Goal: Communication & Community: Participate in discussion

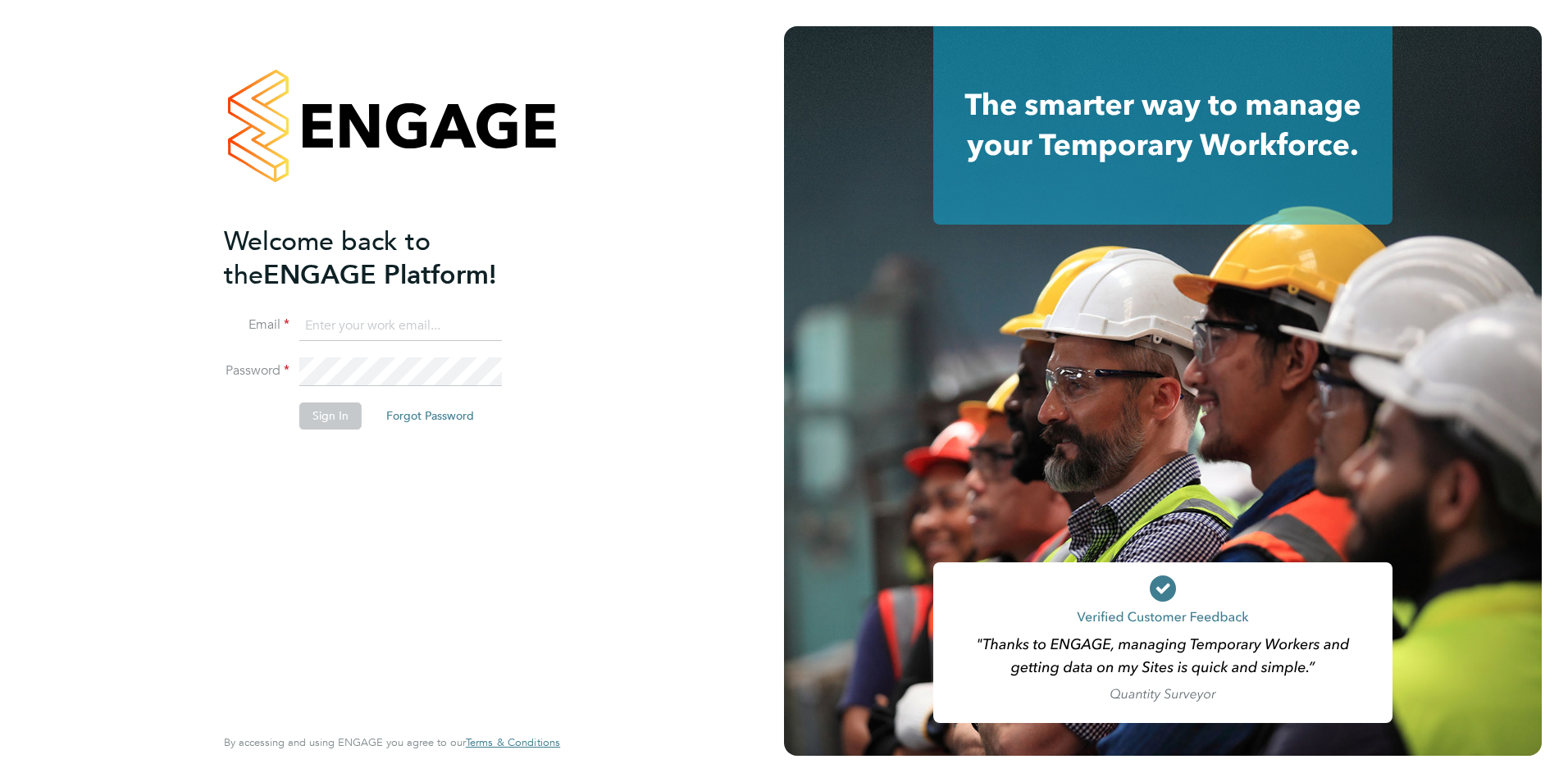
type input "connor@carbonrecruitment.co.uk"
click at [331, 411] on button "Sign In" at bounding box center [331, 415] width 62 height 26
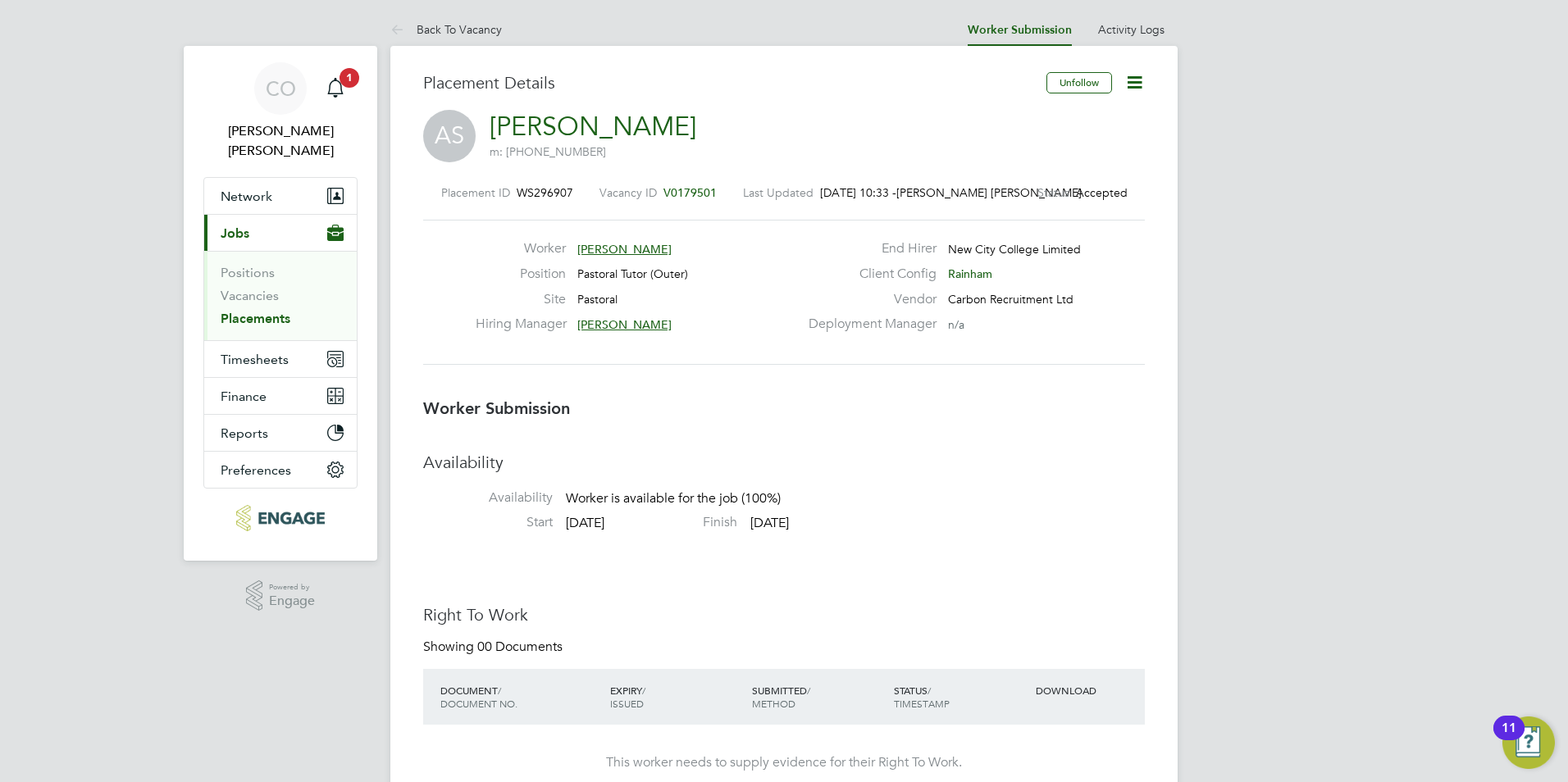
click at [1145, 86] on icon at bounding box center [1134, 82] width 20 height 20
click at [1022, 195] on li "Confirm" at bounding box center [1066, 200] width 152 height 23
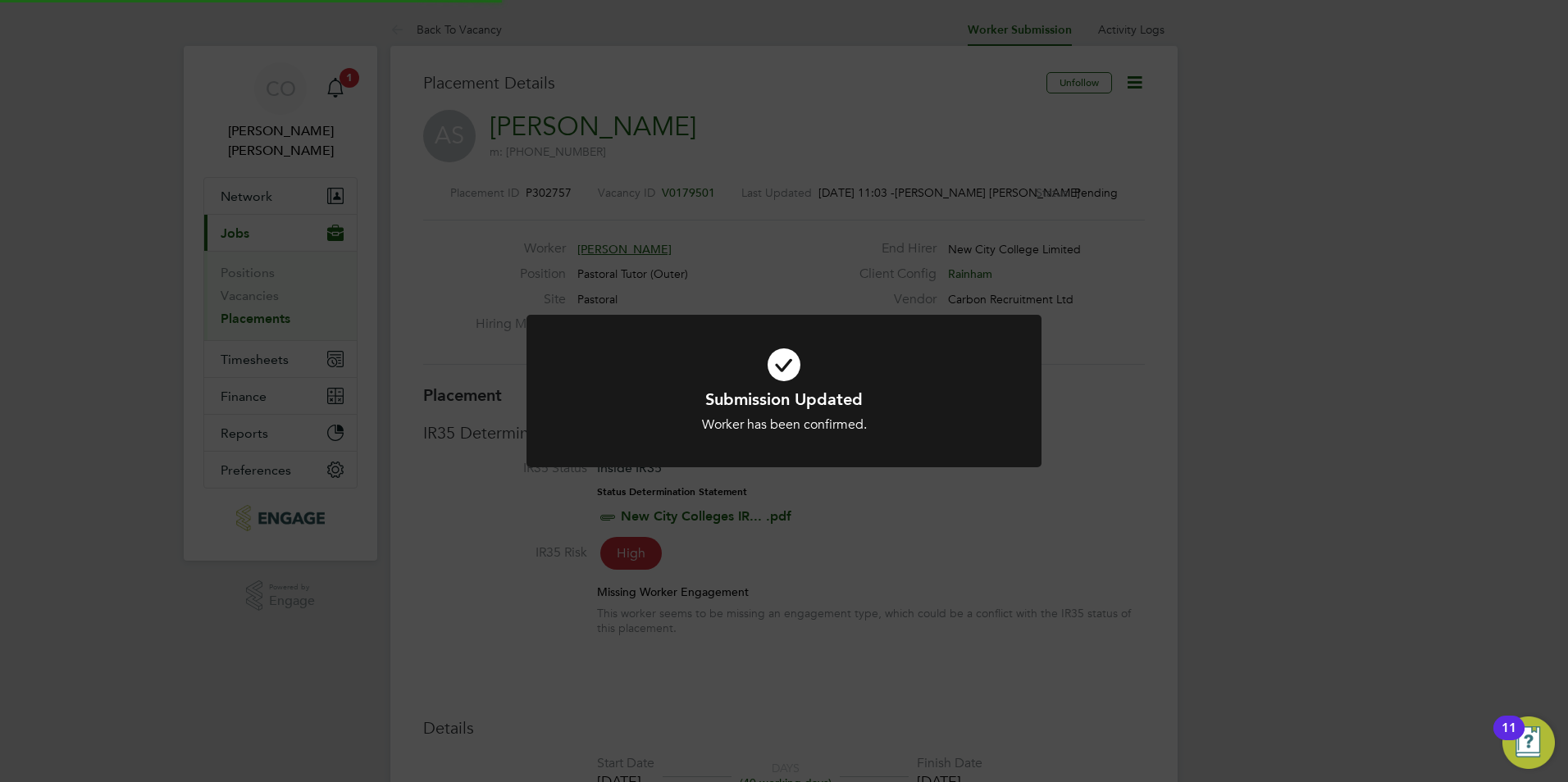
scroll to position [48, 114]
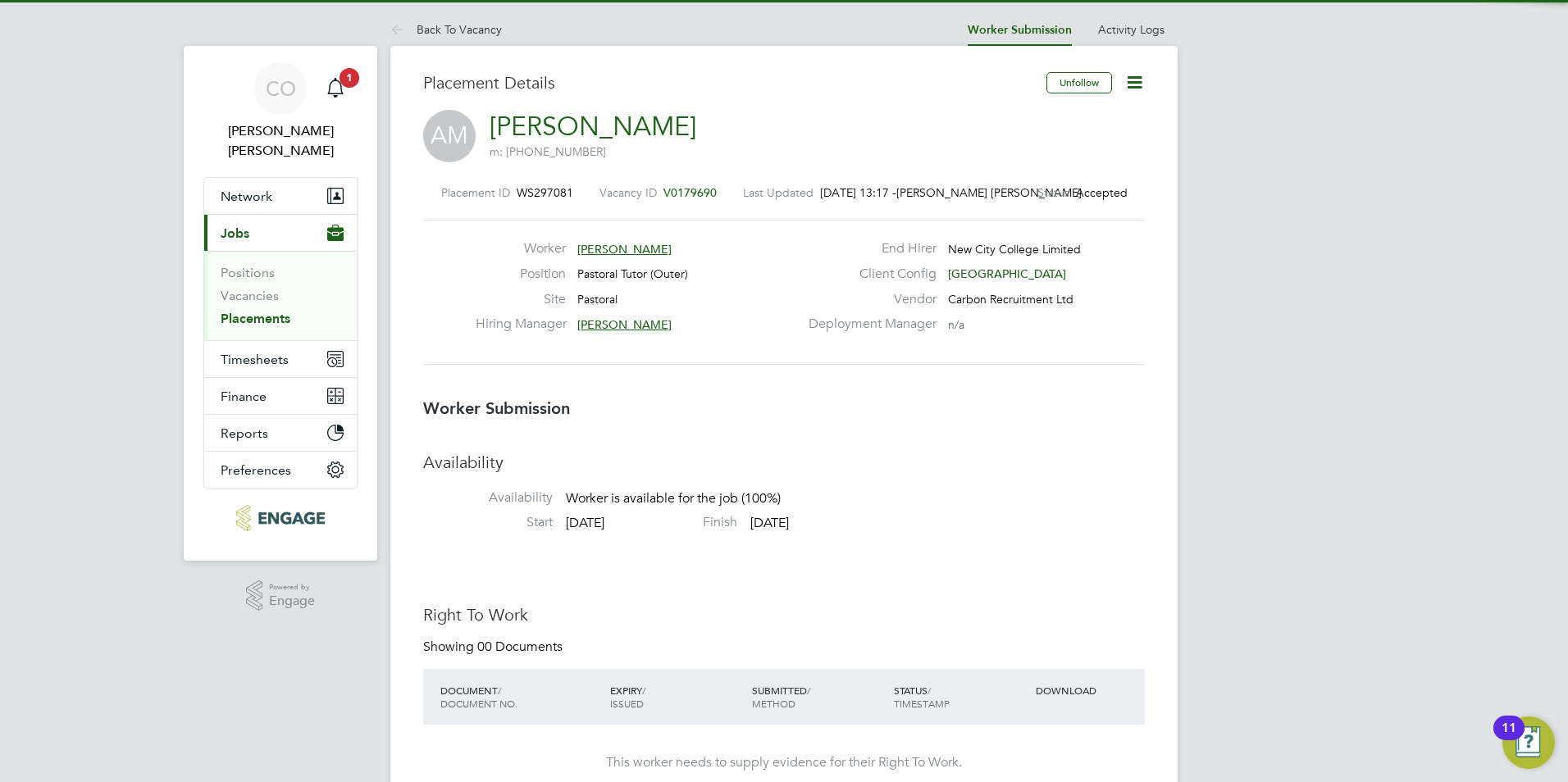
click at [1127, 89] on icon at bounding box center [1134, 82] width 20 height 20
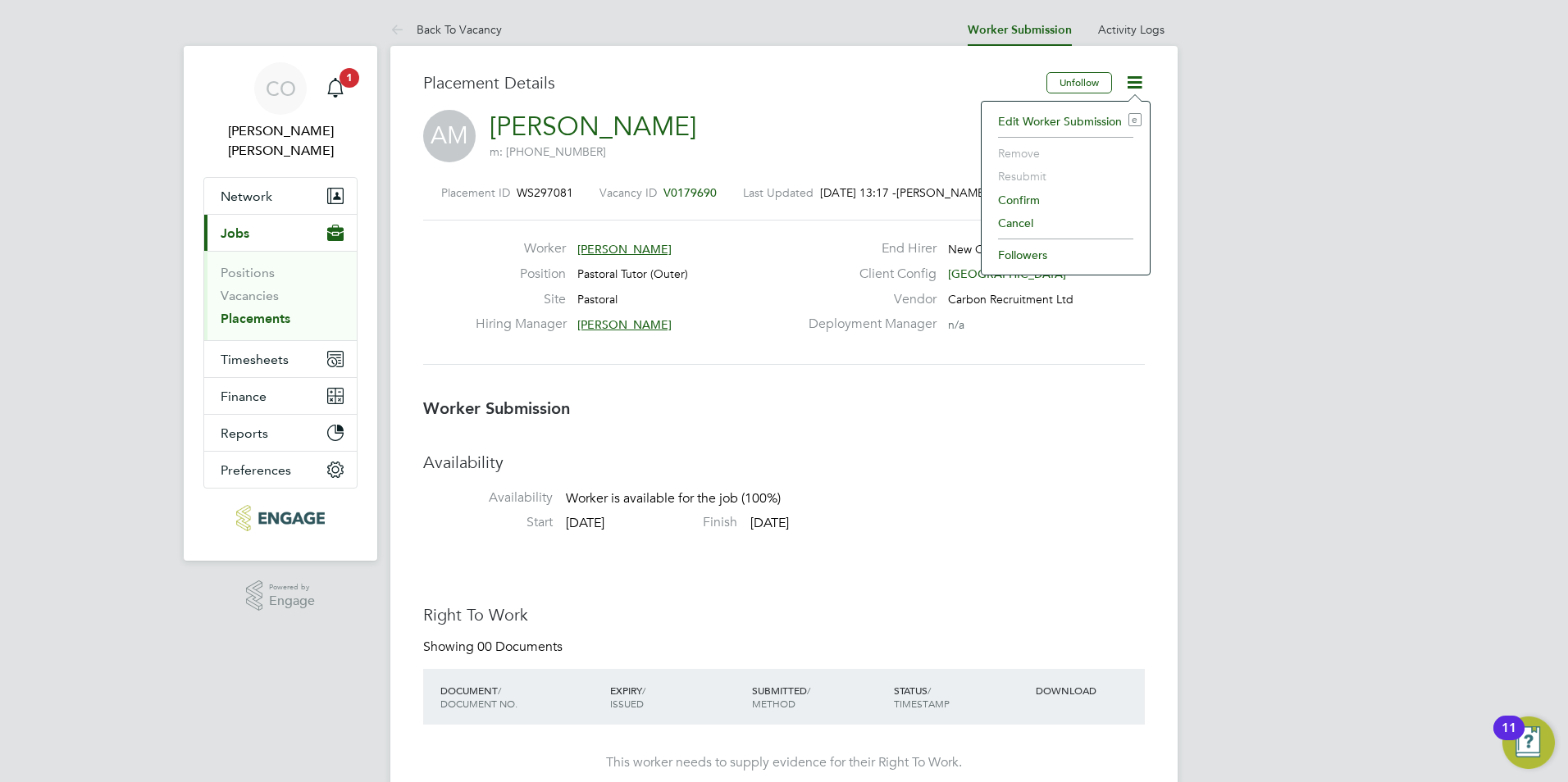
click at [1005, 201] on li "Confirm" at bounding box center [1066, 200] width 152 height 23
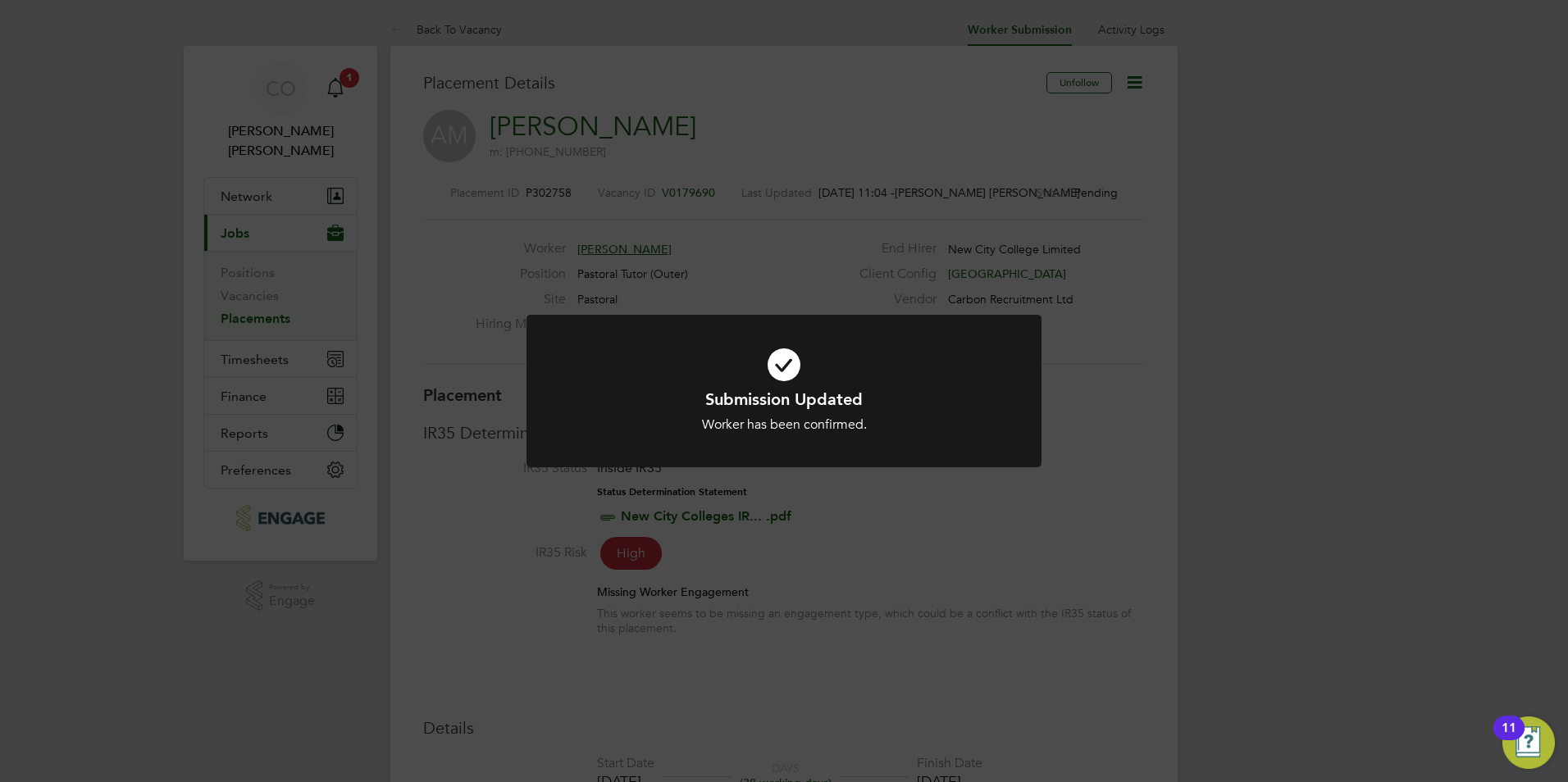
scroll to position [48, 114]
click at [351, 73] on div "Submission Updated Worker has been confirmed. Cancel Okay" at bounding box center [784, 391] width 1568 height 782
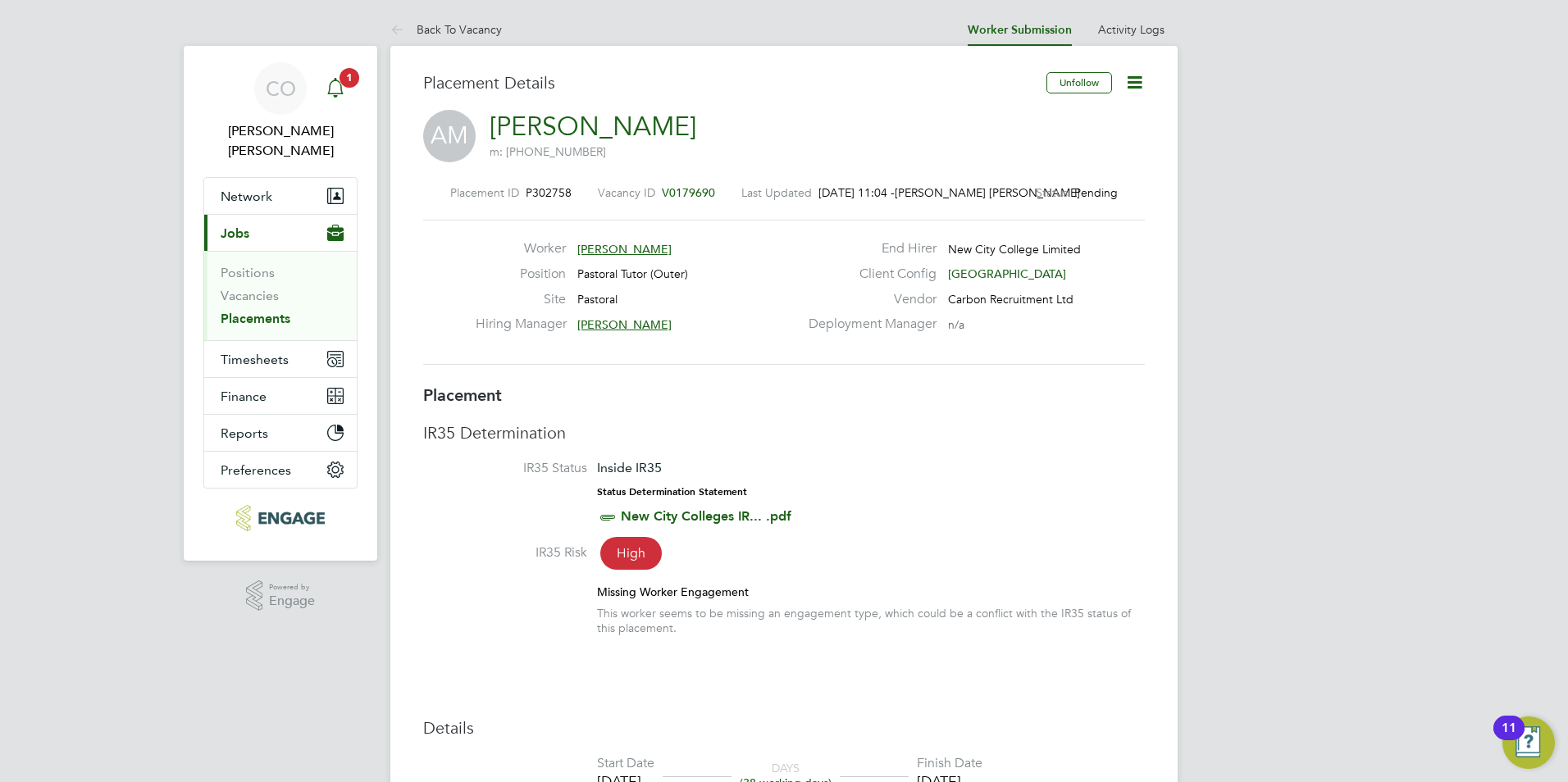
click at [351, 73] on span "1" at bounding box center [349, 78] width 19 height 19
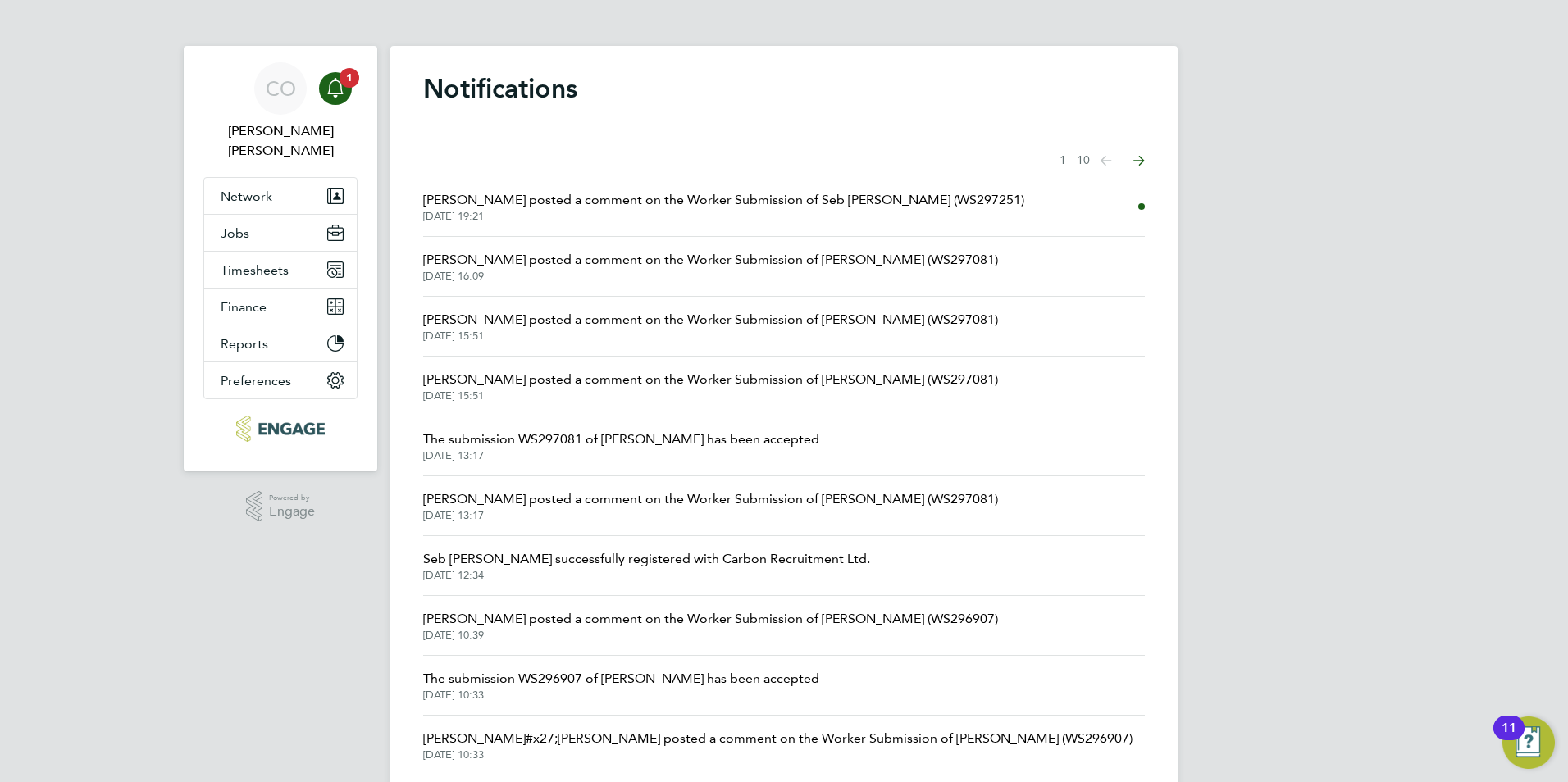
click at [616, 201] on span "[PERSON_NAME] posted a comment on the Worker Submission of Seb [PERSON_NAME] (W…" at bounding box center [723, 200] width 601 height 19
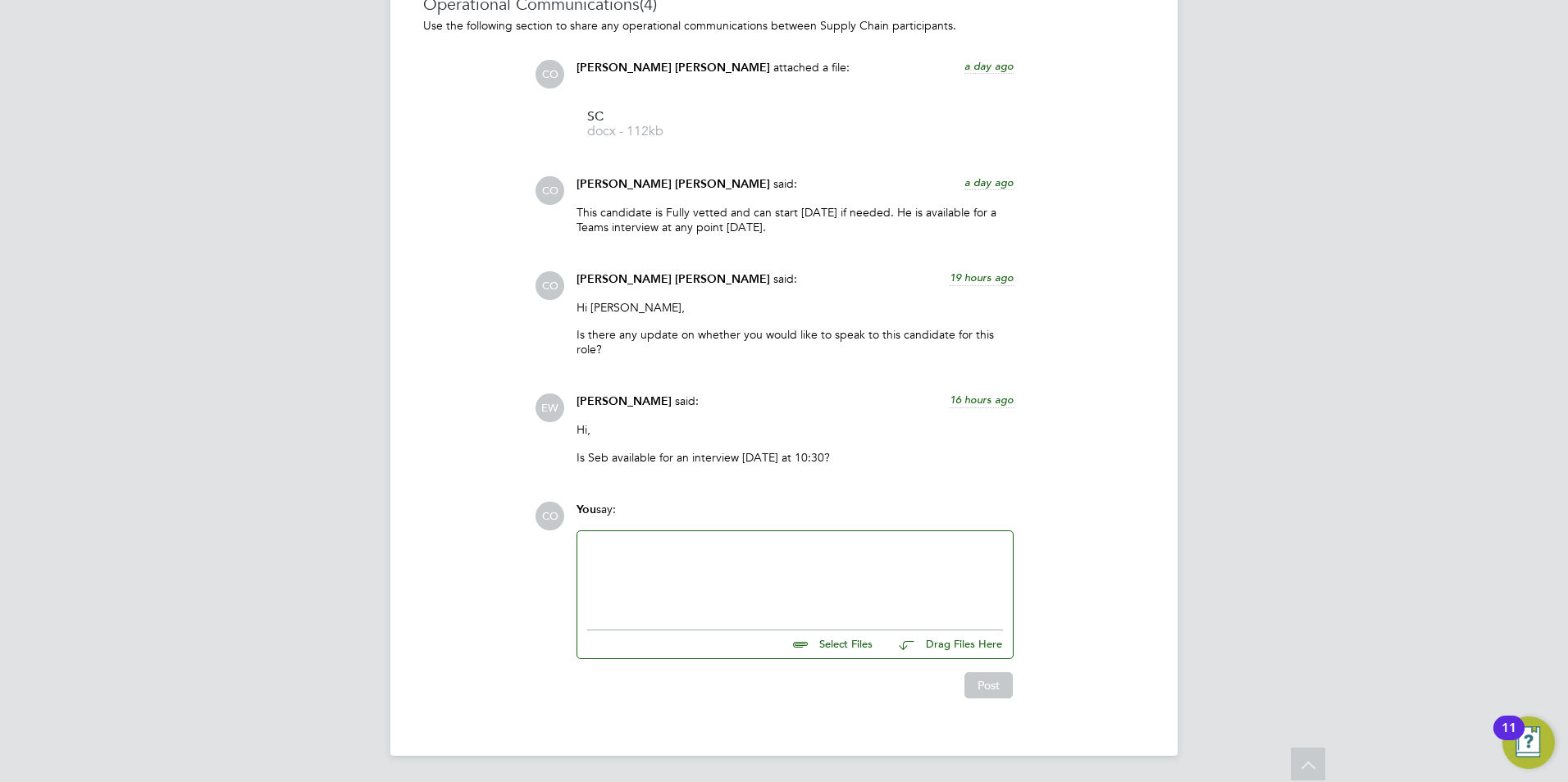
click at [722, 564] on div at bounding box center [795, 575] width 416 height 70
click at [1007, 690] on button "Post" at bounding box center [989, 685] width 48 height 26
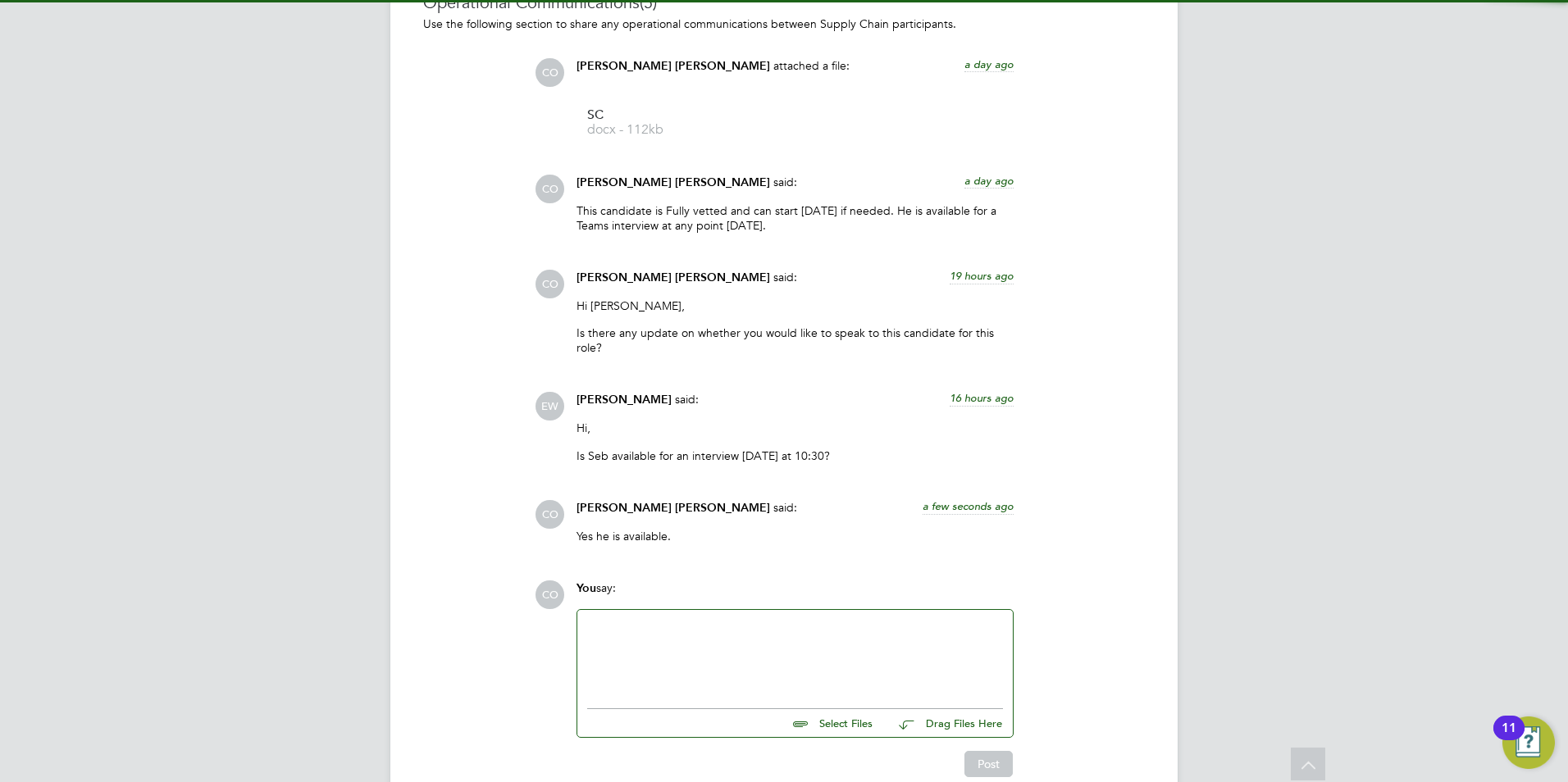
click at [925, 667] on div at bounding box center [795, 654] width 416 height 70
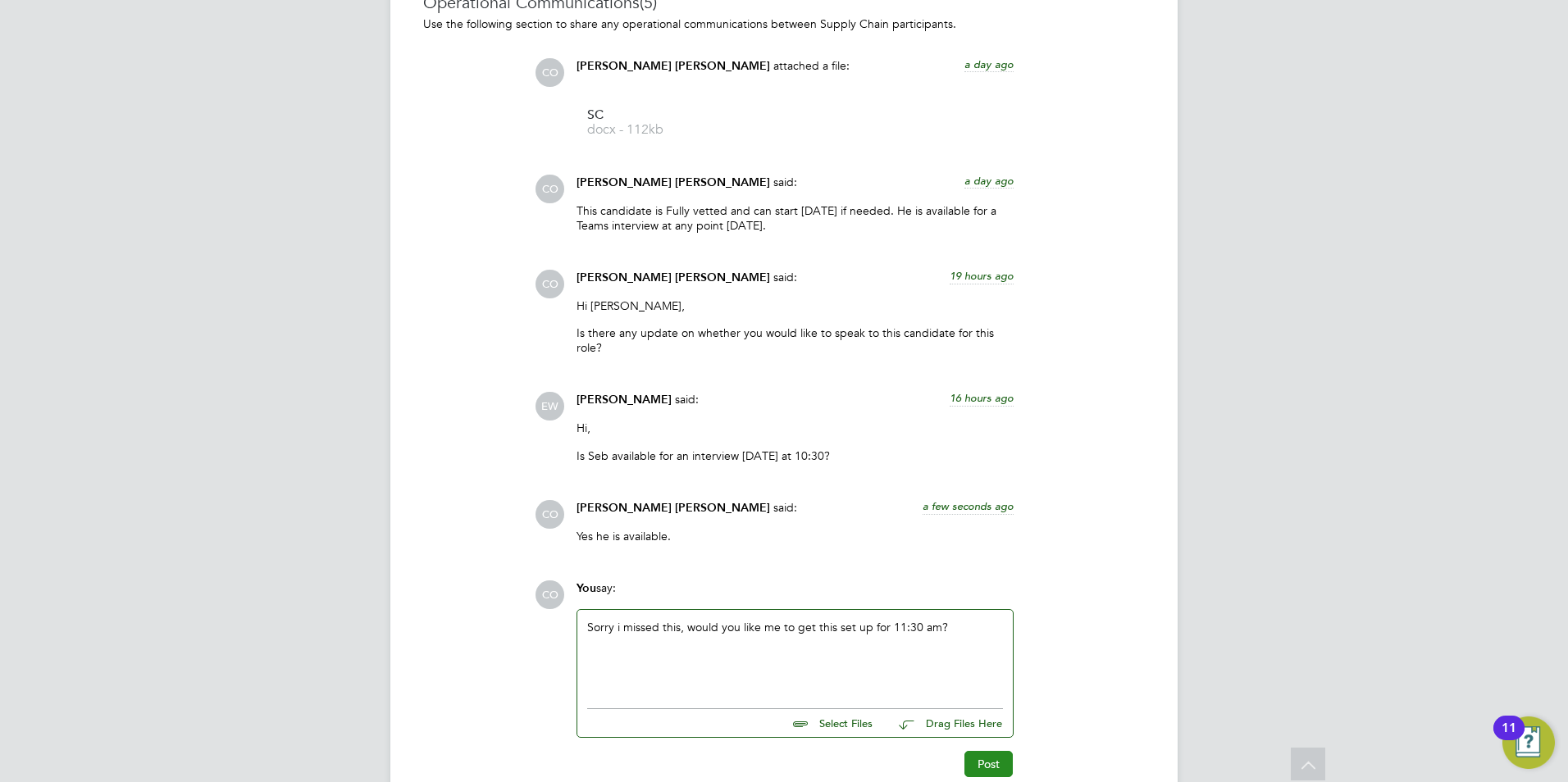
click at [993, 762] on button "Post" at bounding box center [989, 764] width 48 height 26
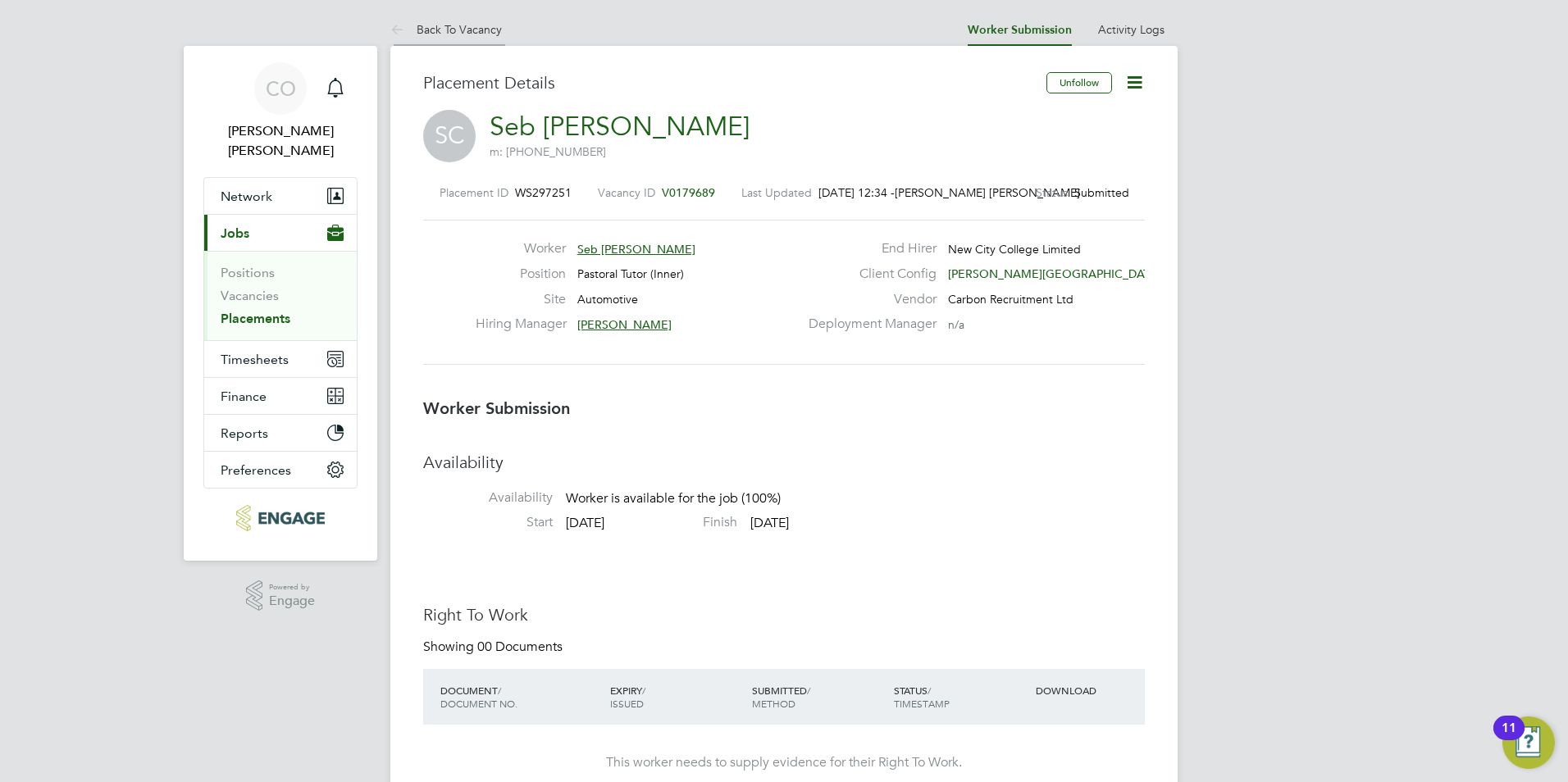
click at [402, 35] on icon at bounding box center [400, 30] width 20 height 20
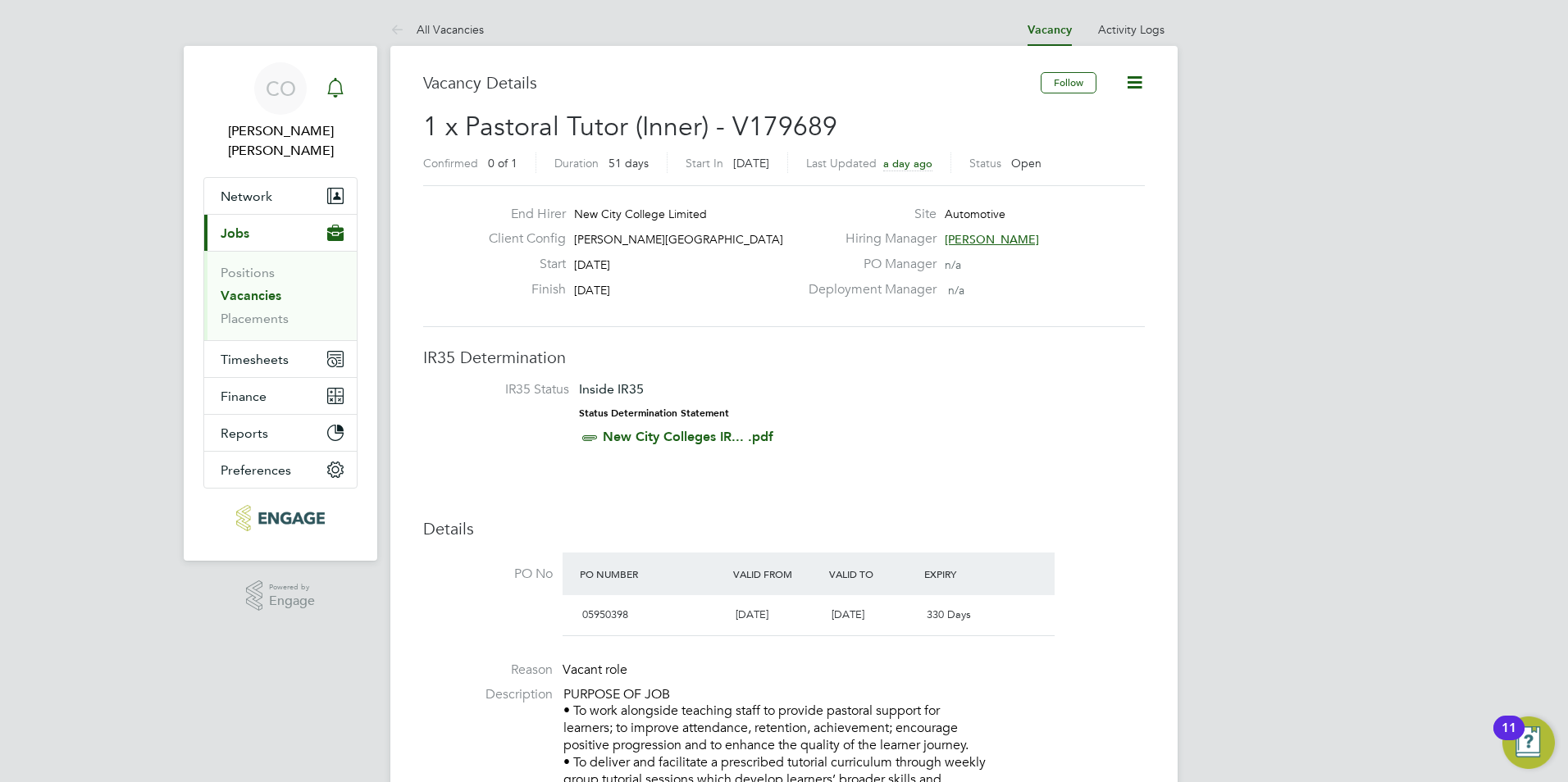
click at [337, 91] on icon "Main navigation" at bounding box center [335, 87] width 19 height 19
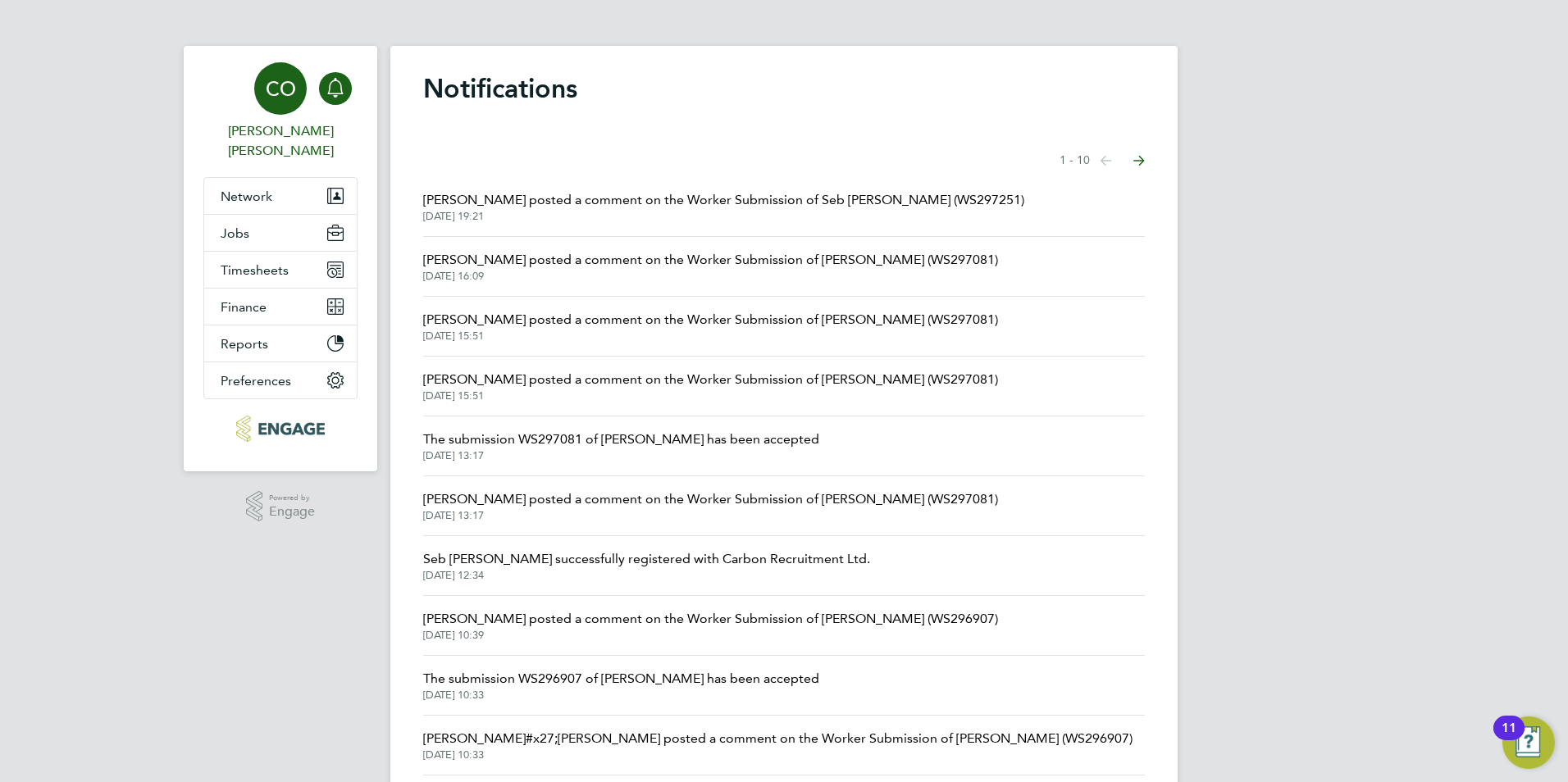
click at [315, 120] on link "CO [PERSON_NAME] [PERSON_NAME]" at bounding box center [281, 111] width 154 height 98
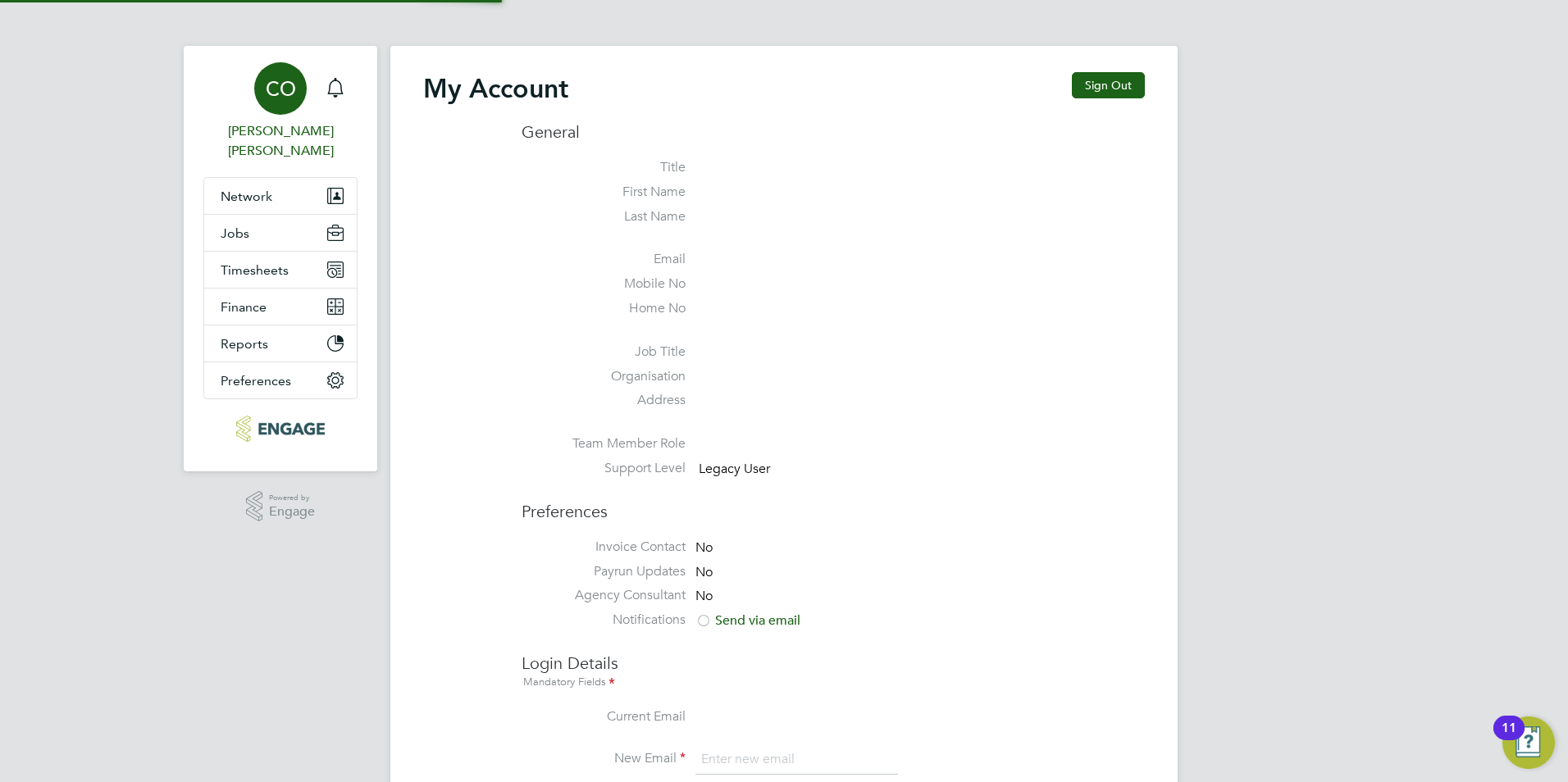
type input "[PERSON_NAME][EMAIL_ADDRESS][DOMAIN_NAME]"
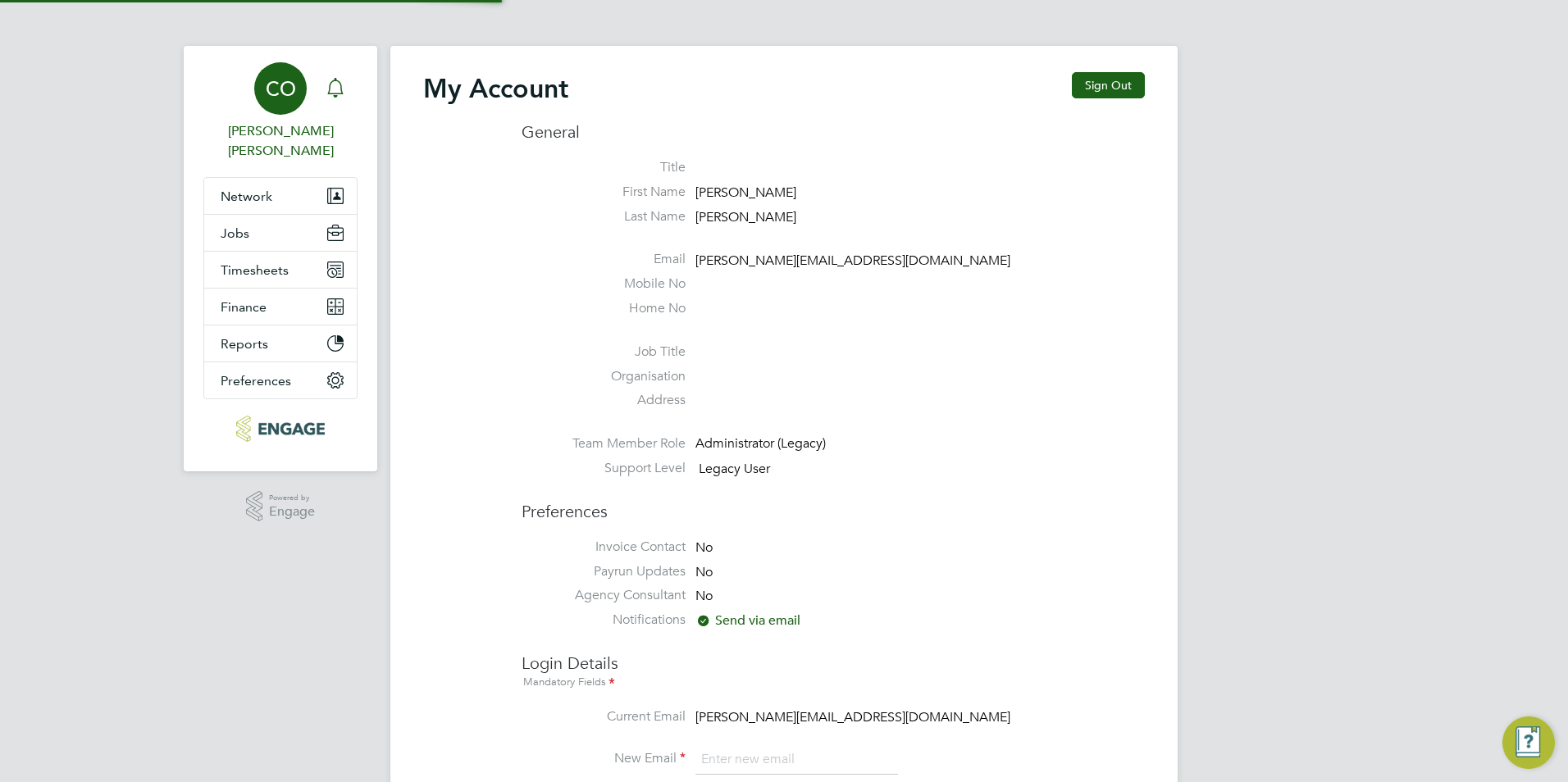
click at [335, 90] on icon "Main navigation" at bounding box center [335, 87] width 19 height 19
